Goal: Task Accomplishment & Management: Manage account settings

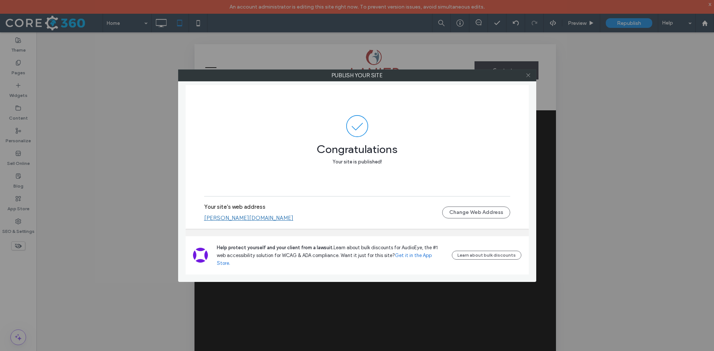
click at [528, 75] on use at bounding box center [528, 76] width 4 height 4
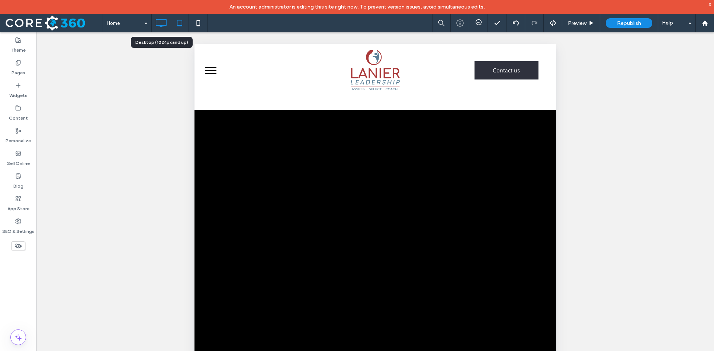
click at [160, 26] on icon at bounding box center [161, 23] width 15 height 15
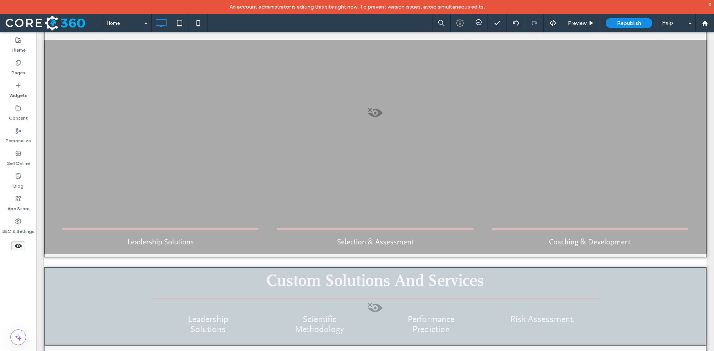
scroll to position [260, 0]
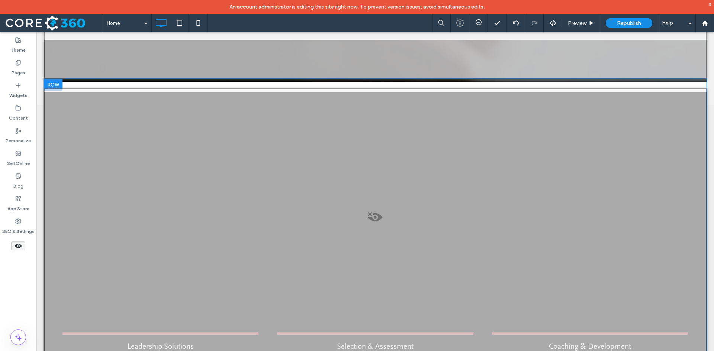
click at [371, 212] on span at bounding box center [375, 219] width 661 height 15
click at [382, 199] on button "Yes" at bounding box center [381, 197] width 23 height 9
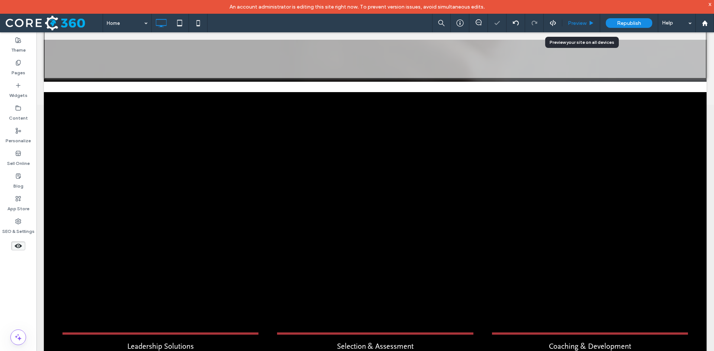
click at [578, 22] on span "Preview" at bounding box center [577, 23] width 19 height 6
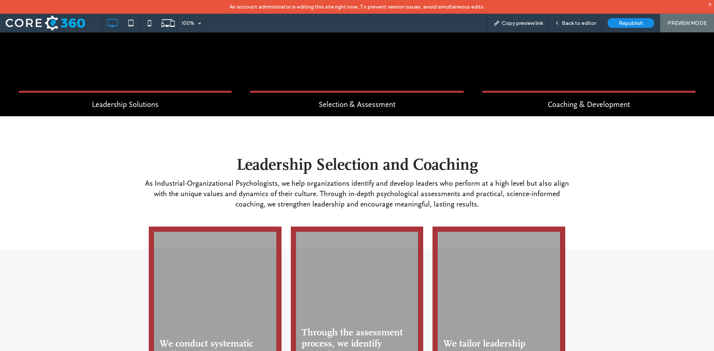
scroll to position [26, 0]
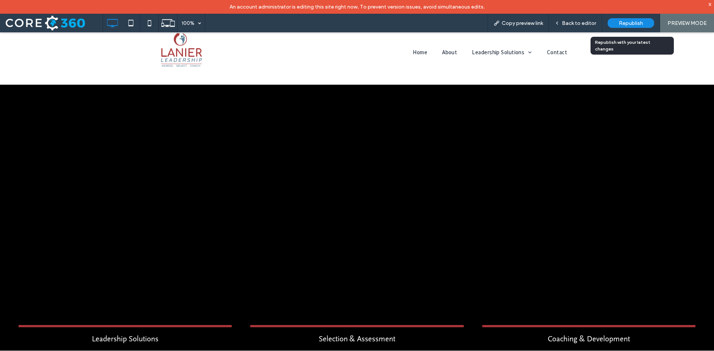
click at [624, 22] on span "Republish" at bounding box center [631, 23] width 24 height 6
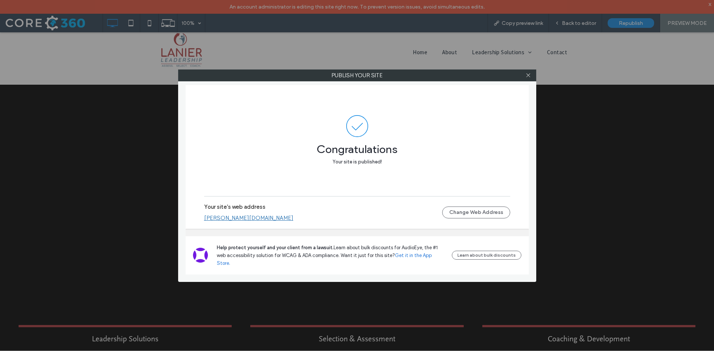
click at [520, 76] on label "Publish your site" at bounding box center [357, 75] width 357 height 11
click at [530, 74] on icon at bounding box center [529, 76] width 6 height 6
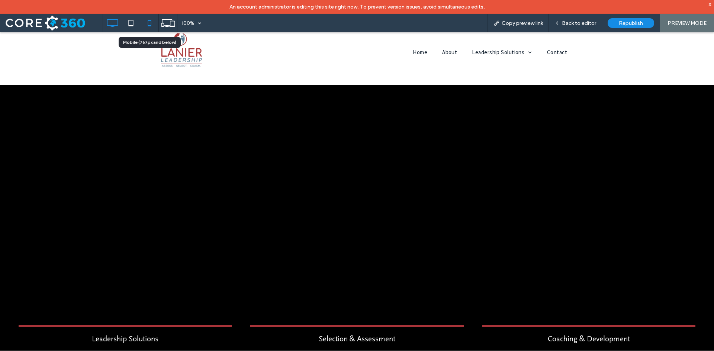
click at [147, 25] on icon at bounding box center [149, 23] width 15 height 15
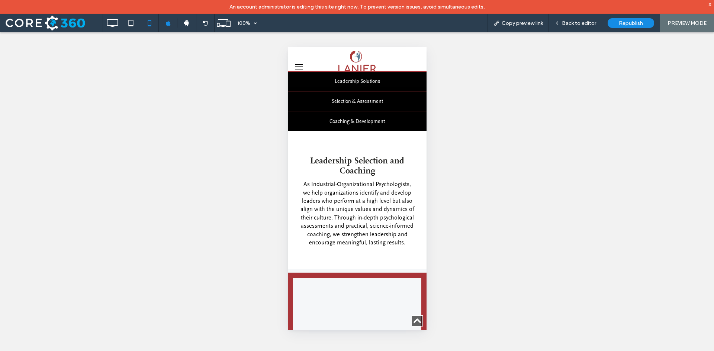
scroll to position [372, 0]
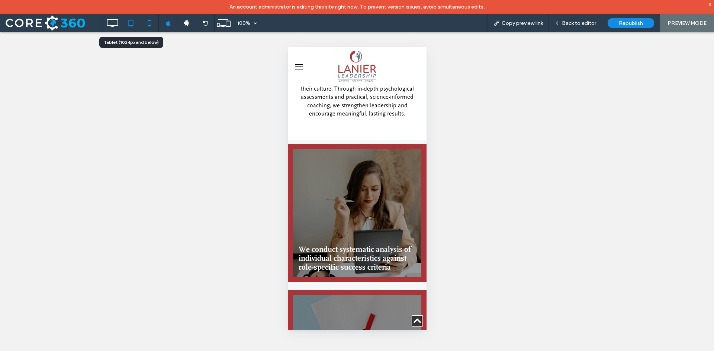
click at [131, 24] on icon at bounding box center [130, 23] width 15 height 15
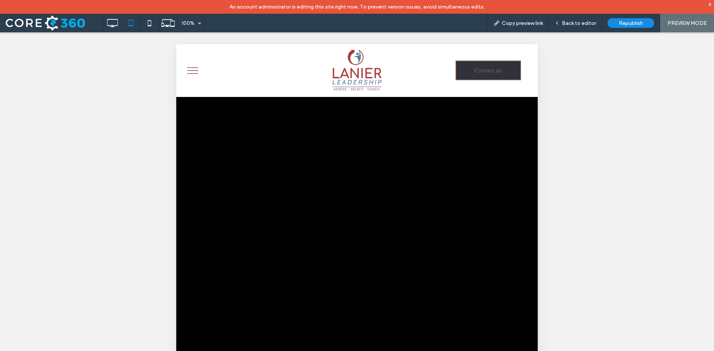
scroll to position [0, 0]
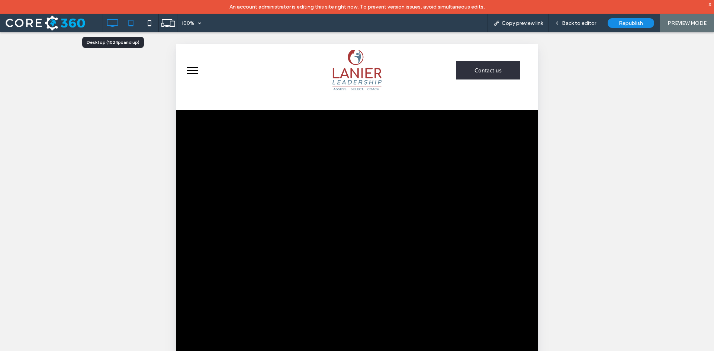
click at [110, 23] on icon at bounding box center [112, 23] width 15 height 15
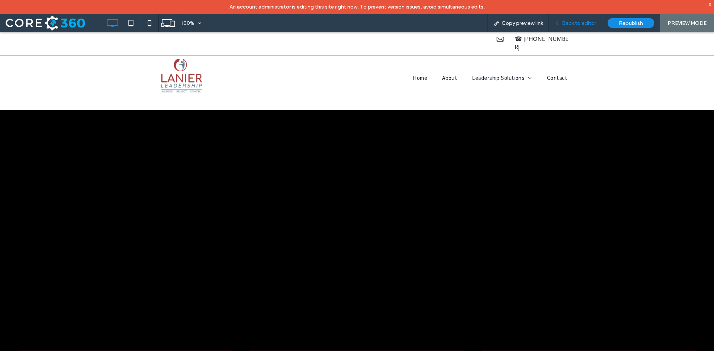
drag, startPoint x: 573, startPoint y: 25, endPoint x: 448, endPoint y: 25, distance: 125.3
click at [573, 25] on span "Back to editor" at bounding box center [579, 23] width 34 height 6
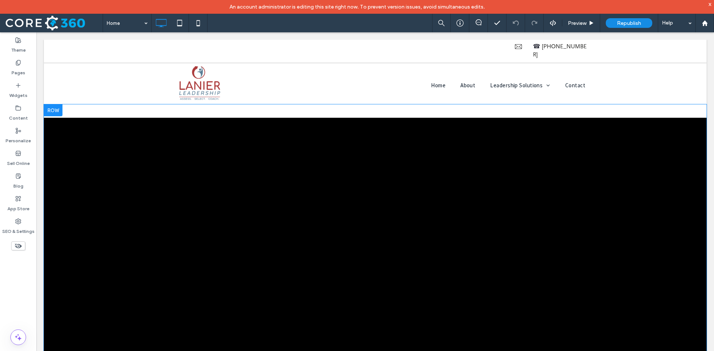
click at [54, 105] on div at bounding box center [53, 111] width 19 height 12
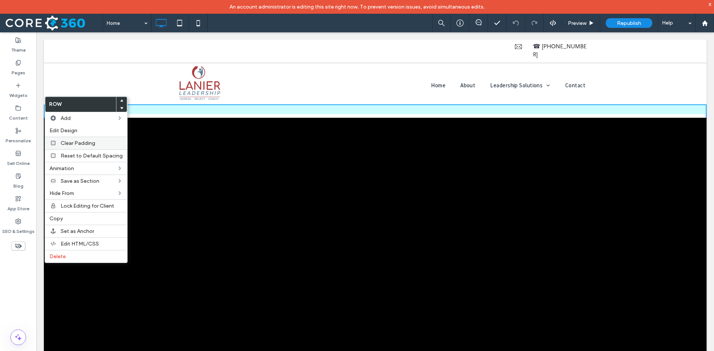
click at [83, 144] on span "Clear Padding" at bounding box center [78, 143] width 35 height 6
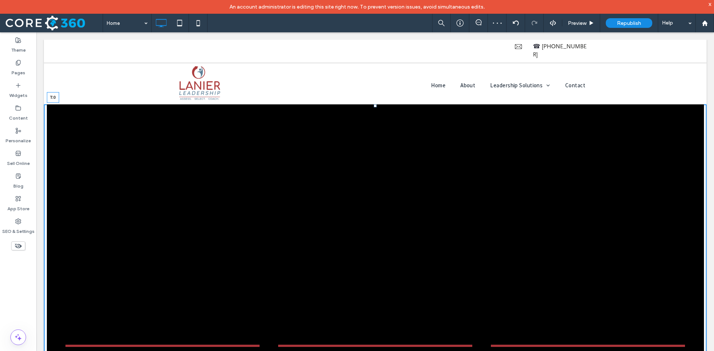
drag, startPoint x: 373, startPoint y: 102, endPoint x: 373, endPoint y: 98, distance: 3.8
click at [374, 105] on div at bounding box center [375, 106] width 3 height 3
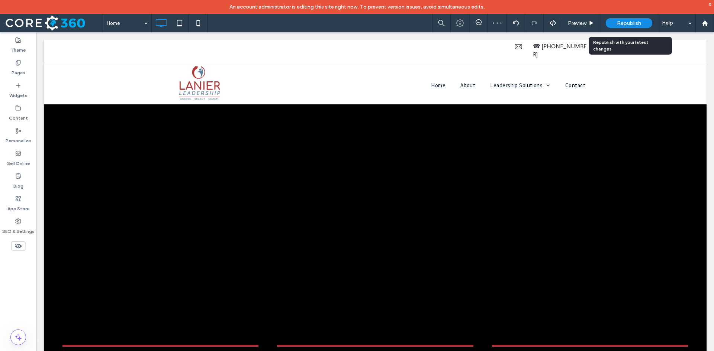
click at [612, 24] on div "Republish" at bounding box center [629, 23] width 46 height 10
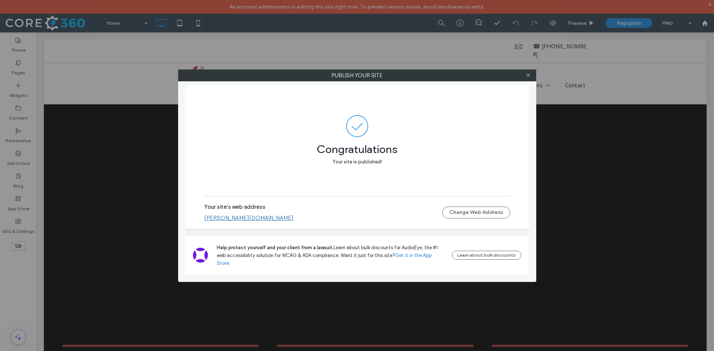
click at [611, 73] on div "Publish your site Congratulations Your site is published! Your site's web addre…" at bounding box center [357, 175] width 714 height 351
click at [529, 74] on icon at bounding box center [529, 76] width 6 height 6
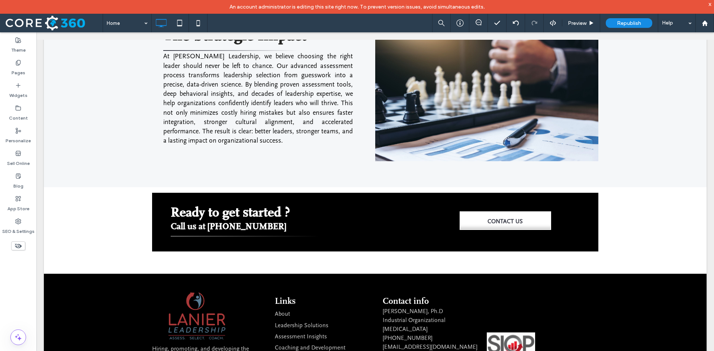
scroll to position [1139, 0]
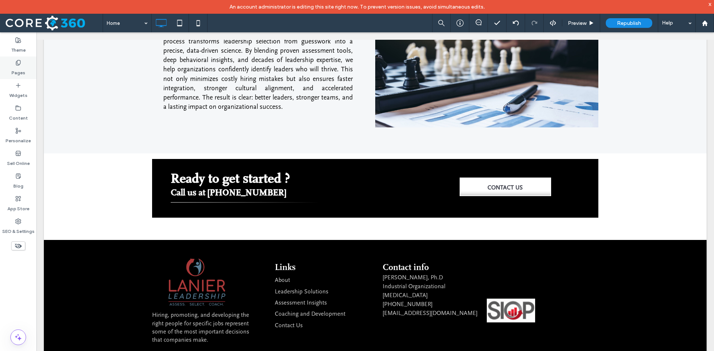
click at [19, 62] on icon at bounding box center [18, 63] width 6 height 6
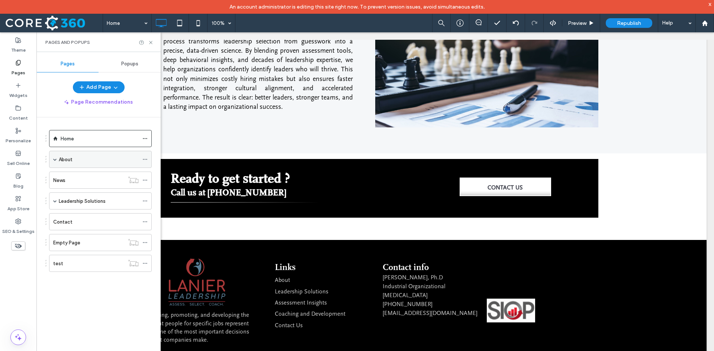
click at [110, 162] on div "About" at bounding box center [99, 160] width 80 height 8
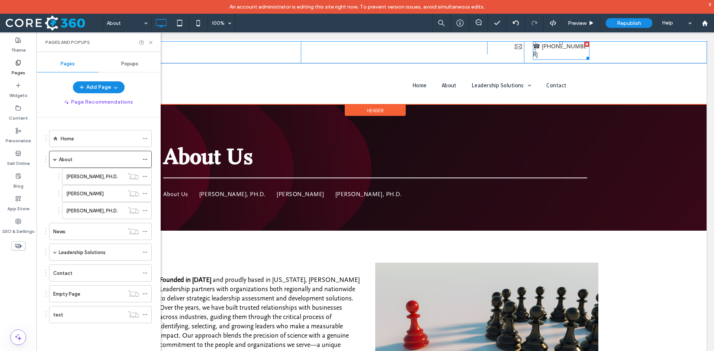
click at [543, 46] on link "[PHONE_NUMBER]" at bounding box center [560, 50] width 54 height 15
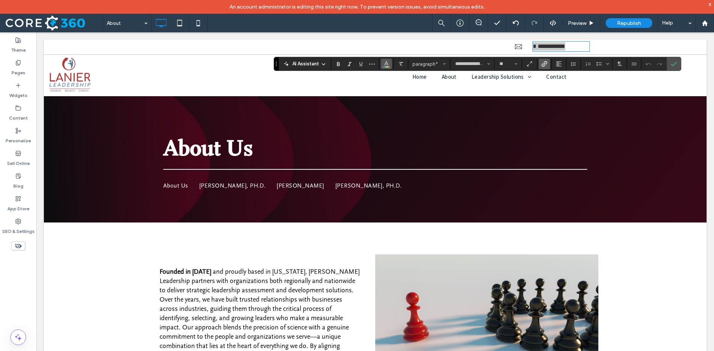
click at [386, 66] on icon "Color" at bounding box center [386, 63] width 6 height 6
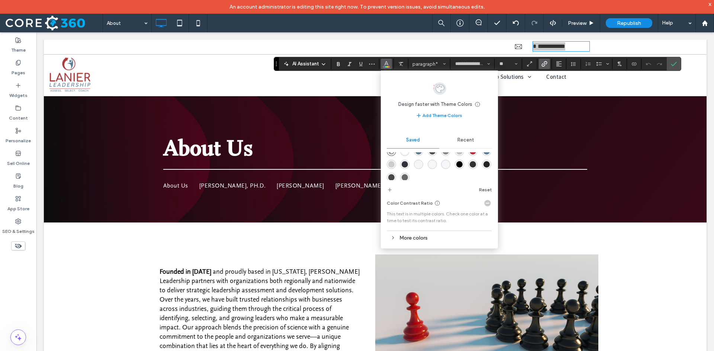
scroll to position [12, 0]
drag, startPoint x: 424, startPoint y: 177, endPoint x: 388, endPoint y: 144, distance: 49.0
click at [396, 177] on div "rgba(72,72,72,1)" at bounding box center [391, 174] width 9 height 9
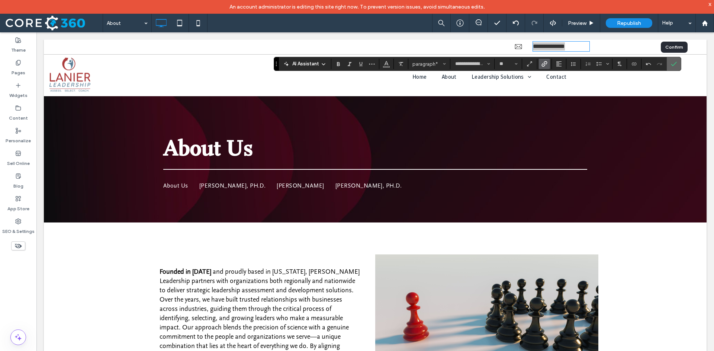
click at [673, 65] on icon "Confirm" at bounding box center [674, 64] width 6 height 6
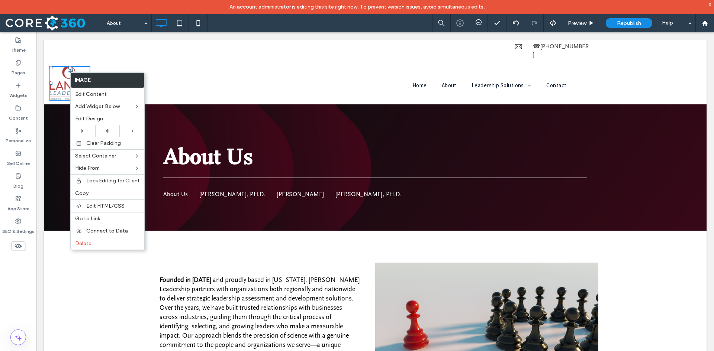
click at [360, 64] on div "Home About Leadership Solutions Assessment Insights Coaching and Development Co…" at bounding box center [511, 82] width 380 height 38
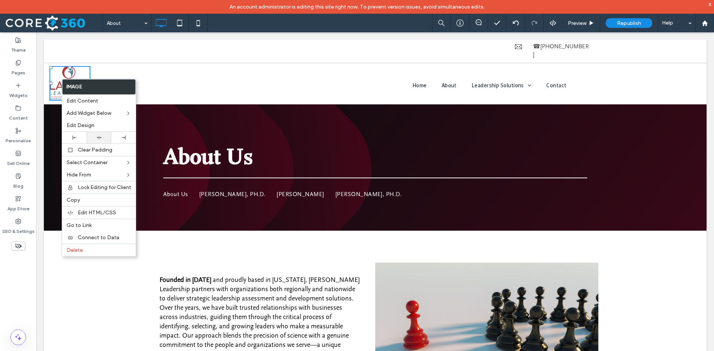
click at [99, 138] on icon at bounding box center [99, 137] width 5 height 5
click at [182, 73] on img at bounding box center [185, 83] width 41 height 35
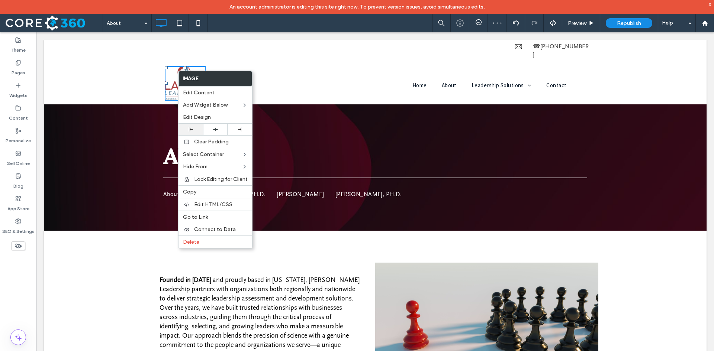
click at [191, 126] on div at bounding box center [191, 130] width 25 height 12
click at [136, 69] on div "Click To Paste" at bounding box center [185, 82] width 272 height 38
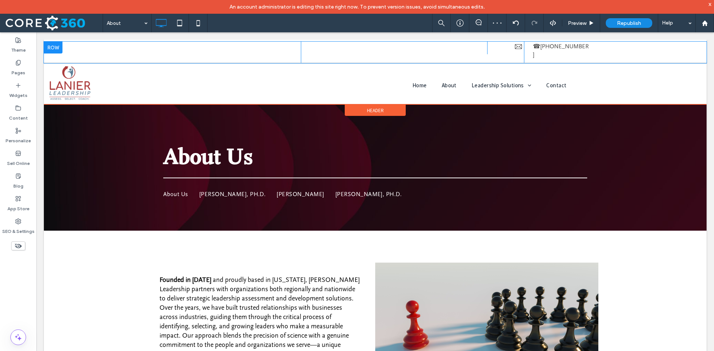
click at [373, 107] on span "Header" at bounding box center [375, 110] width 17 height 6
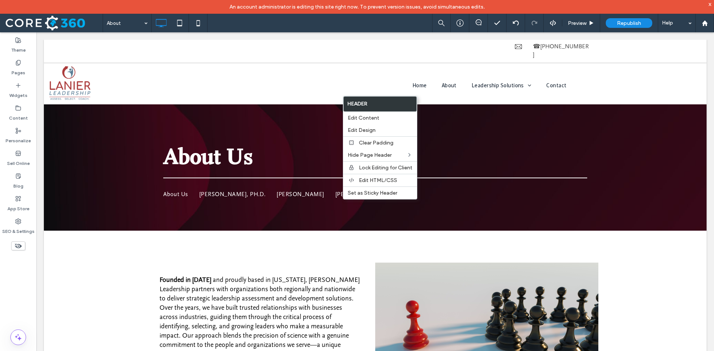
click at [114, 254] on div "Founded in 2013 and proudly based in South Carolina, Lanier Leadership partners…" at bounding box center [375, 326] width 663 height 190
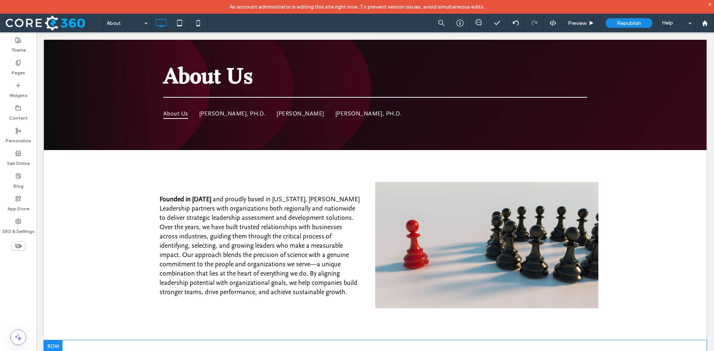
scroll to position [0, 0]
